Goal: Find specific page/section

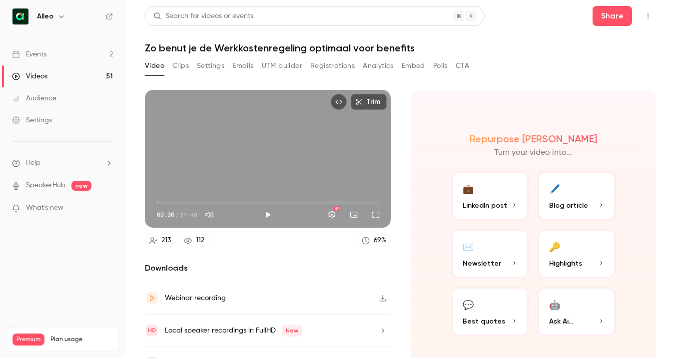
click at [81, 53] on link "Events 2" at bounding box center [62, 54] width 125 height 22
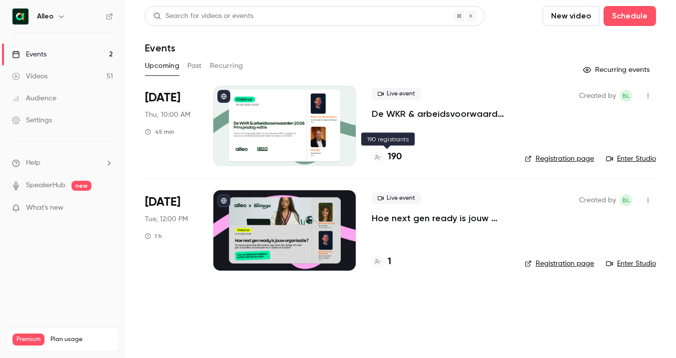
click at [396, 157] on h4 "190" at bounding box center [395, 156] width 14 height 13
